Goal: Information Seeking & Learning: Learn about a topic

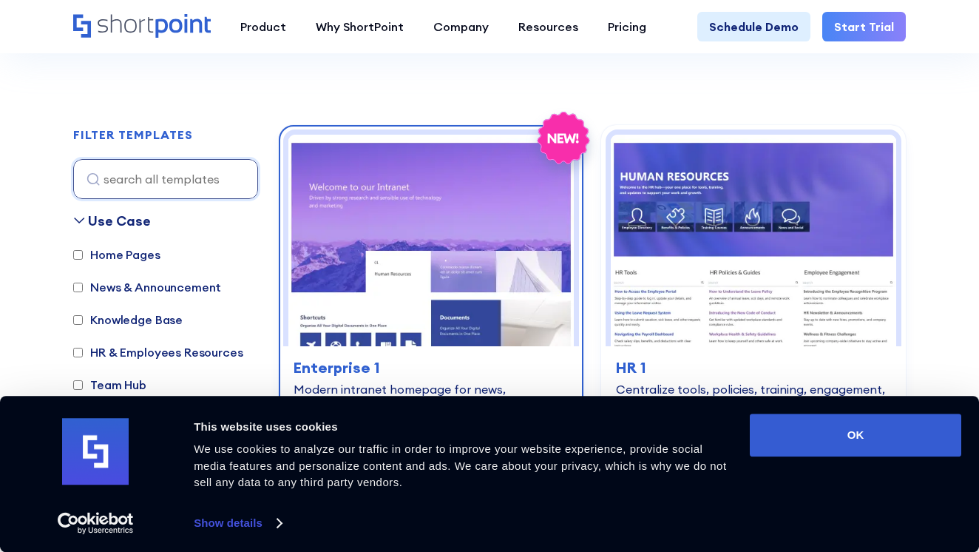
scroll to position [642, 0]
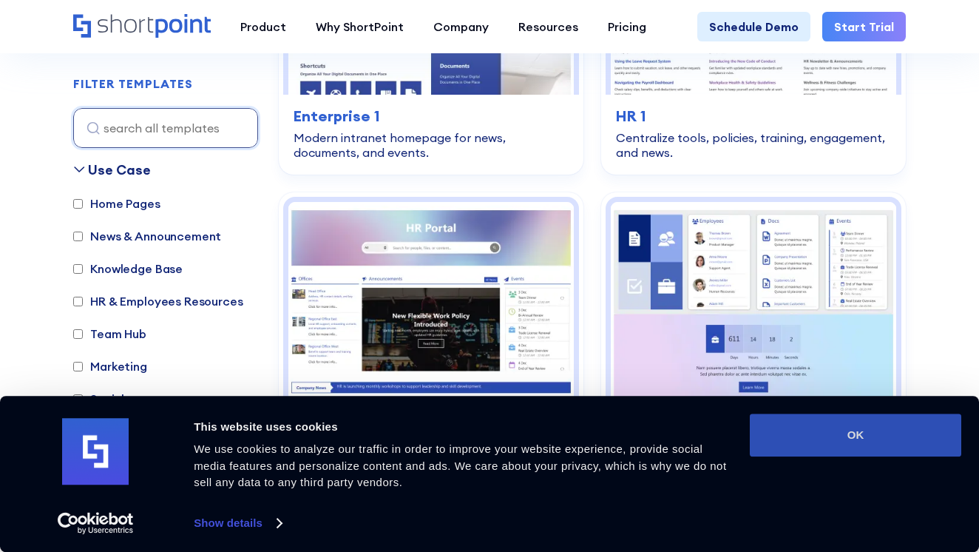
click at [808, 450] on button "OK" at bounding box center [856, 434] width 212 height 43
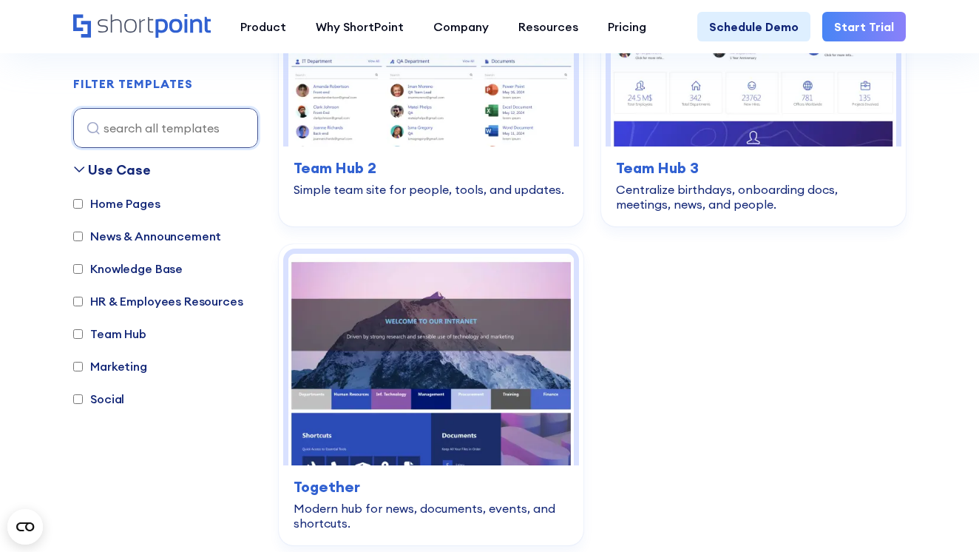
scroll to position [4138, 0]
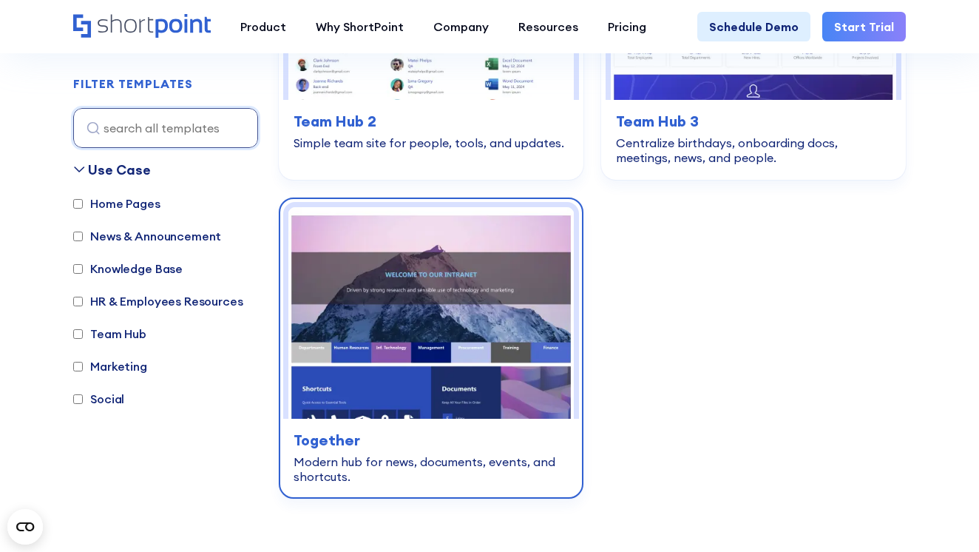
click at [460, 270] on img at bounding box center [430, 313] width 285 height 212
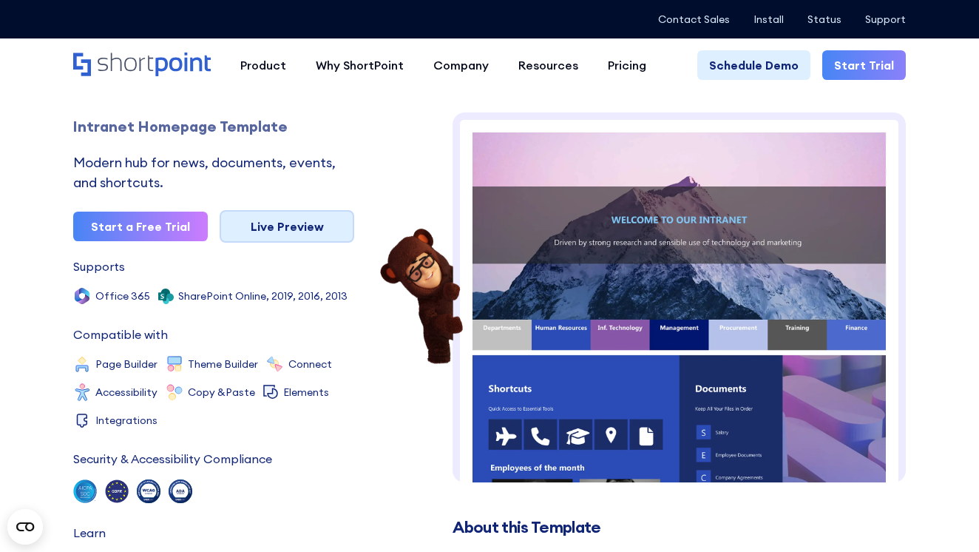
click at [288, 230] on link "Live Preview" at bounding box center [287, 226] width 135 height 33
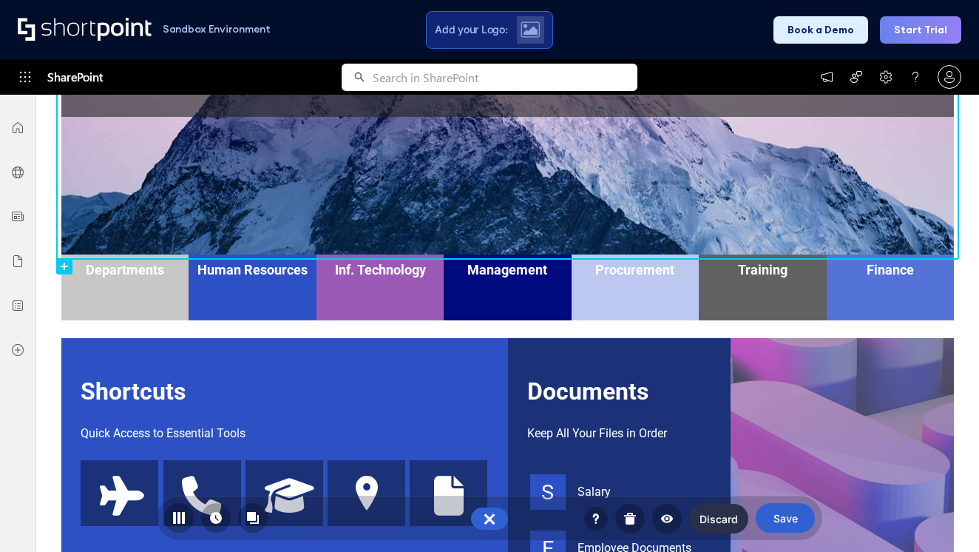
scroll to position [402, 0]
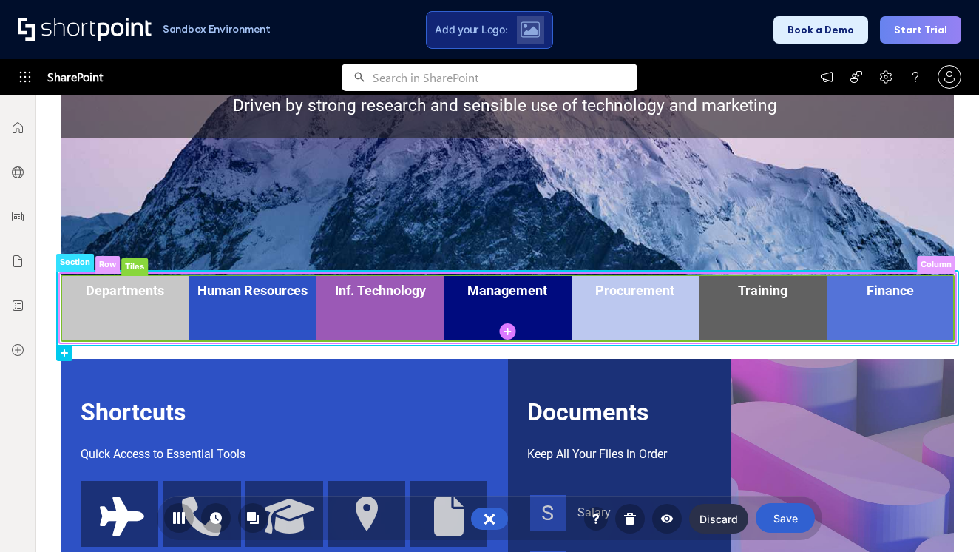
drag, startPoint x: 395, startPoint y: 299, endPoint x: 424, endPoint y: 344, distance: 53.5
click at [423, 344] on g at bounding box center [507, 308] width 901 height 75
click at [408, 279] on rect at bounding box center [507, 308] width 893 height 66
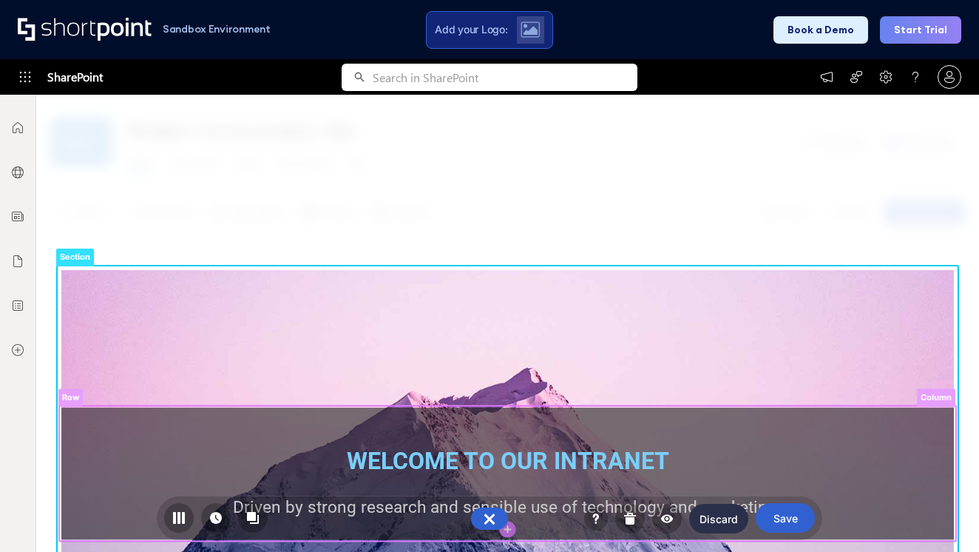
scroll to position [0, 0]
